Goal: Task Accomplishment & Management: Use online tool/utility

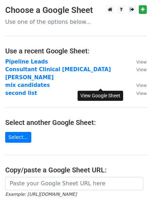
click at [137, 91] on small "View" at bounding box center [142, 93] width 10 height 5
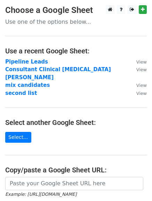
click at [20, 81] on td "mix candidates" at bounding box center [67, 85] width 124 height 8
click at [20, 90] on strong "second list" at bounding box center [21, 93] width 32 height 6
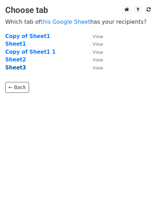
click at [22, 67] on strong "Sheet3" at bounding box center [15, 67] width 21 height 6
